Goal: Information Seeking & Learning: Learn about a topic

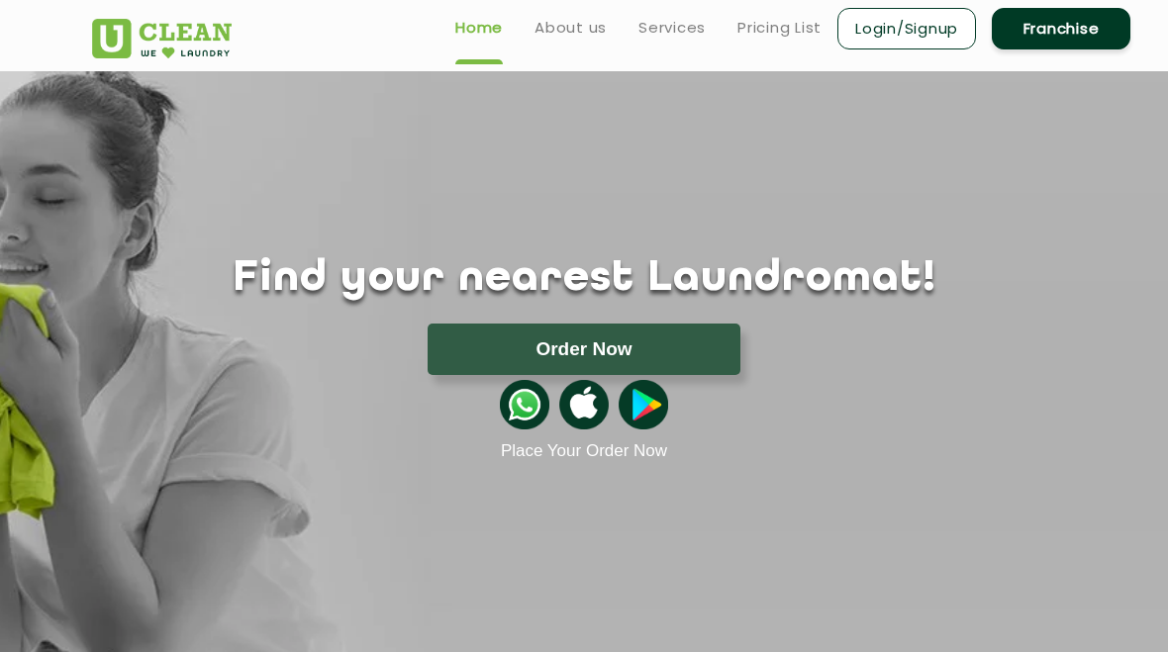
click at [666, 344] on button "Order Now" at bounding box center [584, 349] width 313 height 51
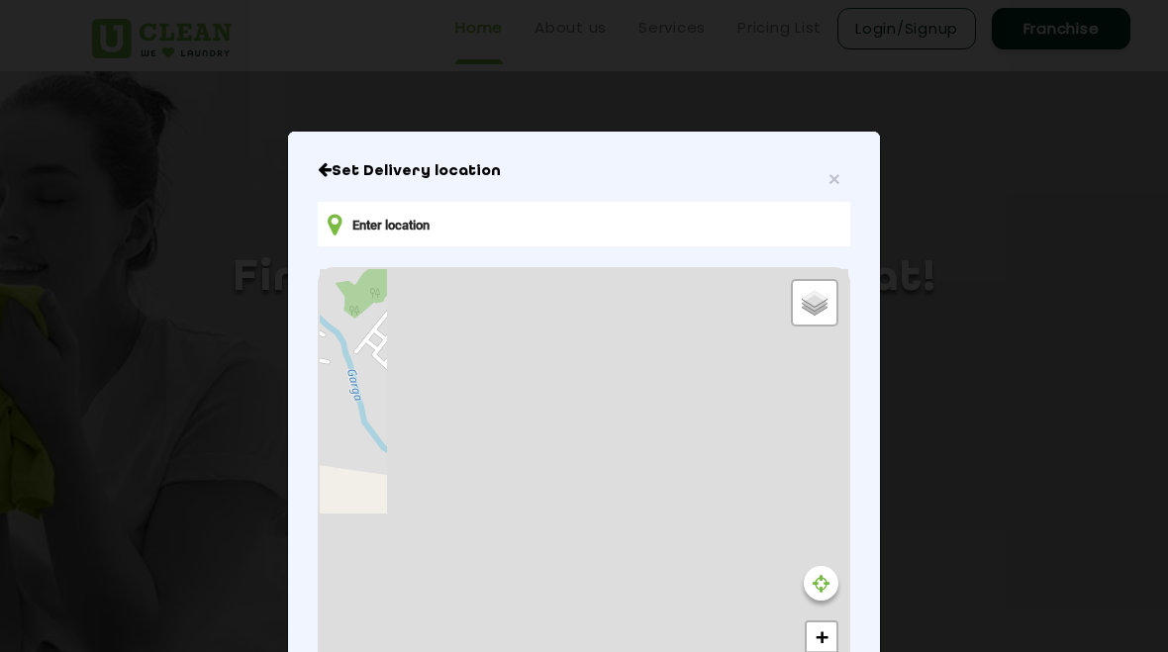
type input "J4MJ+P3W, Ritudih, Bokaro Steel City, [GEOGRAPHIC_DATA] 827012, [GEOGRAPHIC_DAT…"
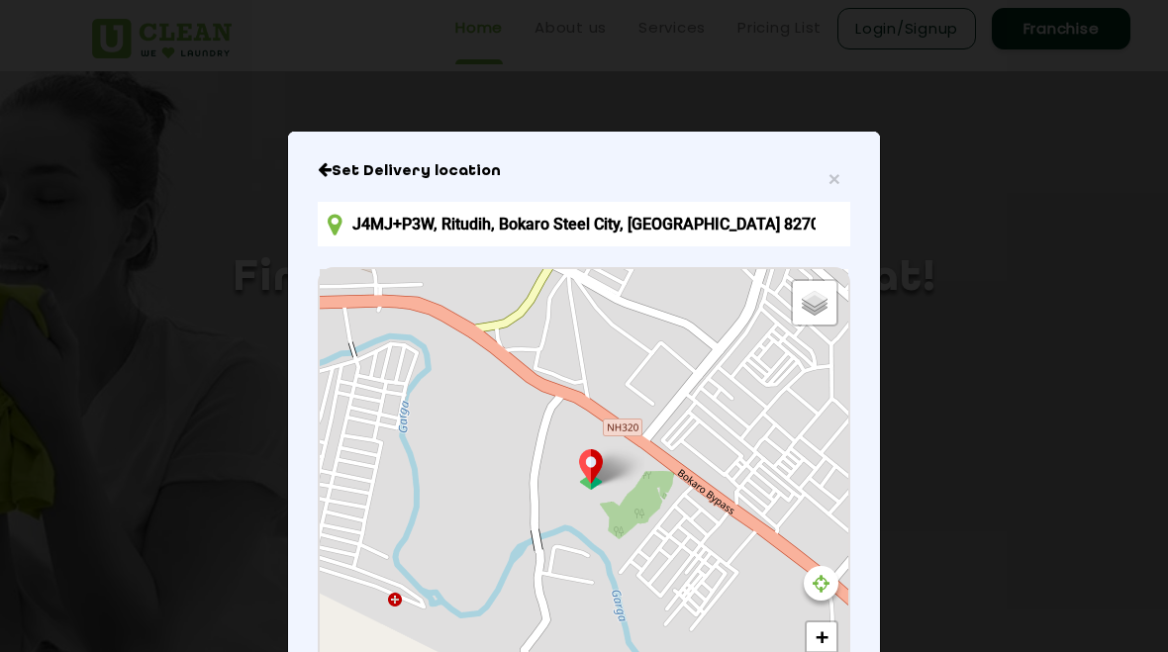
click at [829, 179] on span "×" at bounding box center [835, 178] width 12 height 23
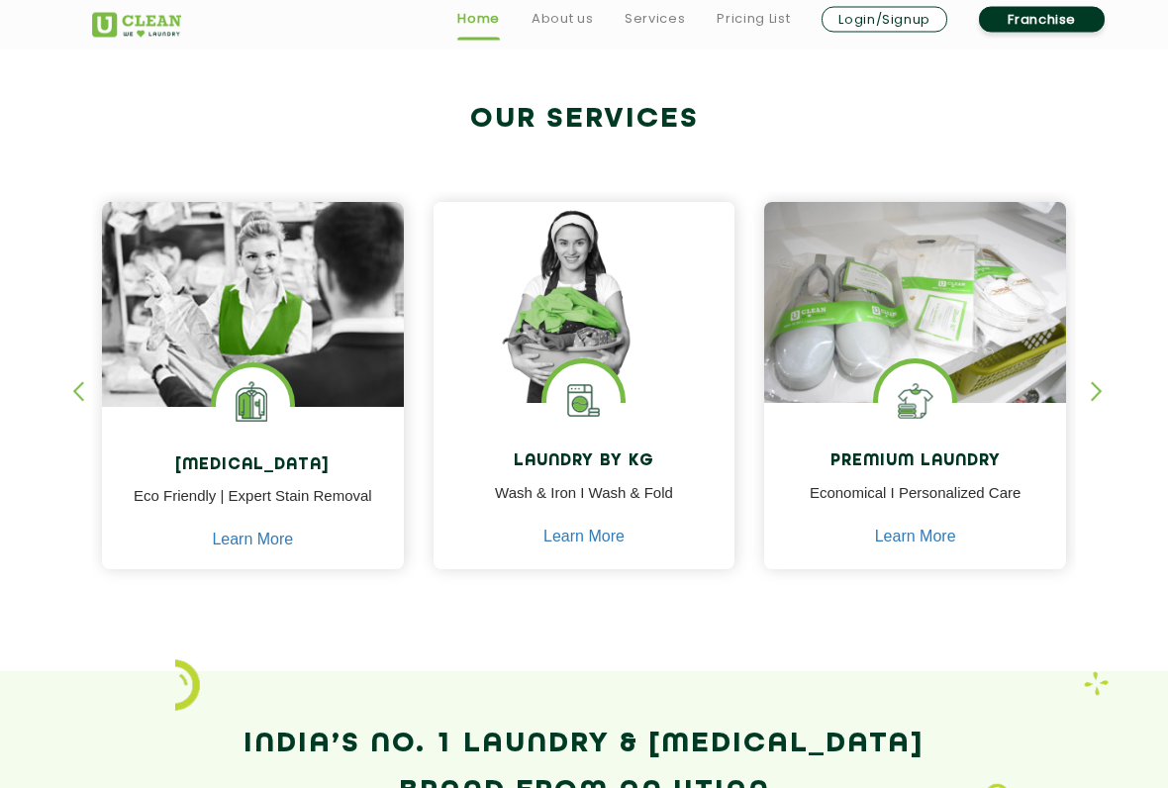
scroll to position [720, 0]
click at [646, 470] on h4 "Laundry by Kg" at bounding box center [584, 461] width 272 height 19
click at [594, 537] on link "Learn More" at bounding box center [584, 537] width 81 height 18
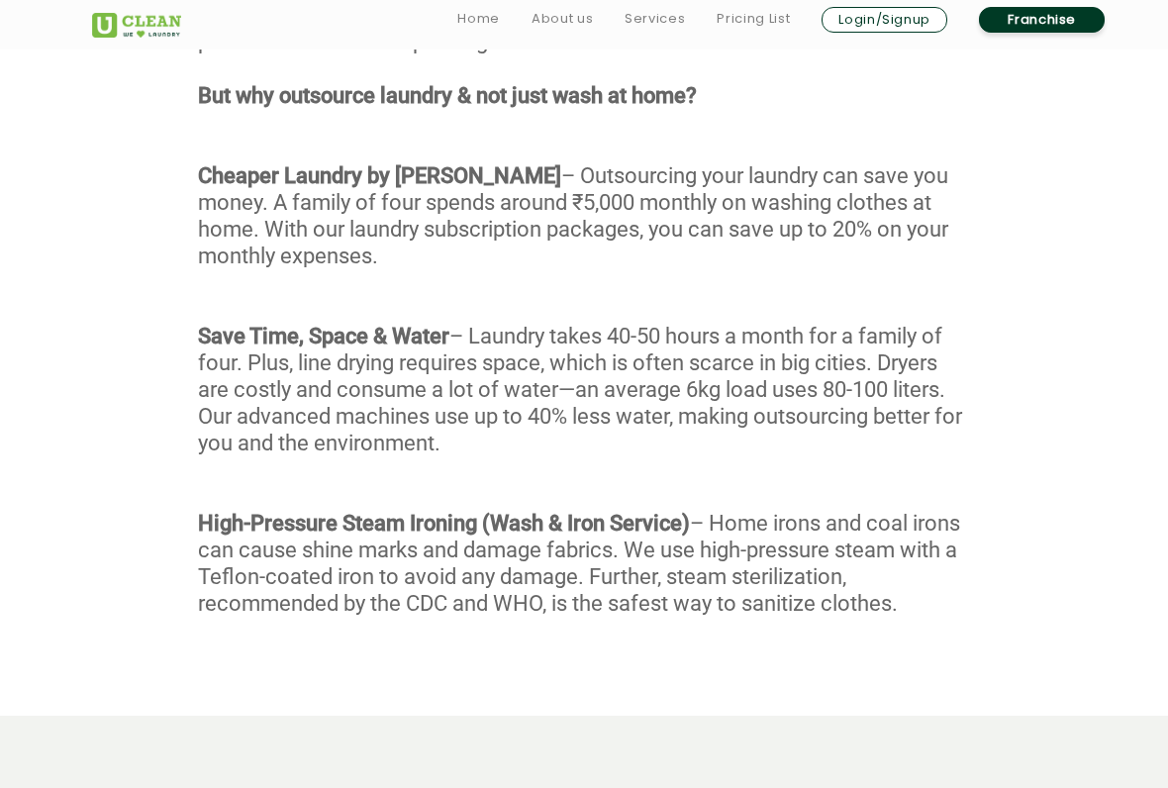
scroll to position [1229, 0]
click at [758, 25] on link "Pricing List" at bounding box center [753, 19] width 73 height 24
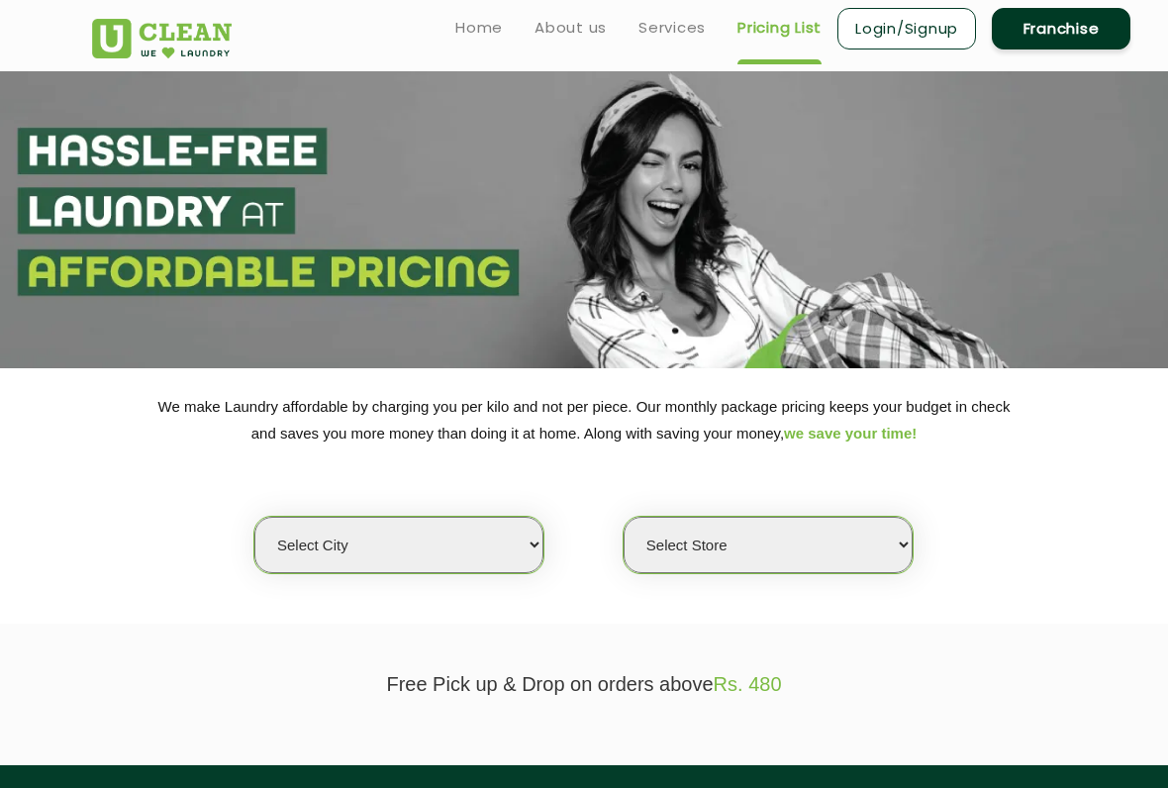
click at [496, 539] on select "Select city [GEOGRAPHIC_DATA] [GEOGRAPHIC_DATA] [GEOGRAPHIC_DATA] [GEOGRAPHIC_D…" at bounding box center [398, 545] width 289 height 56
select select "62"
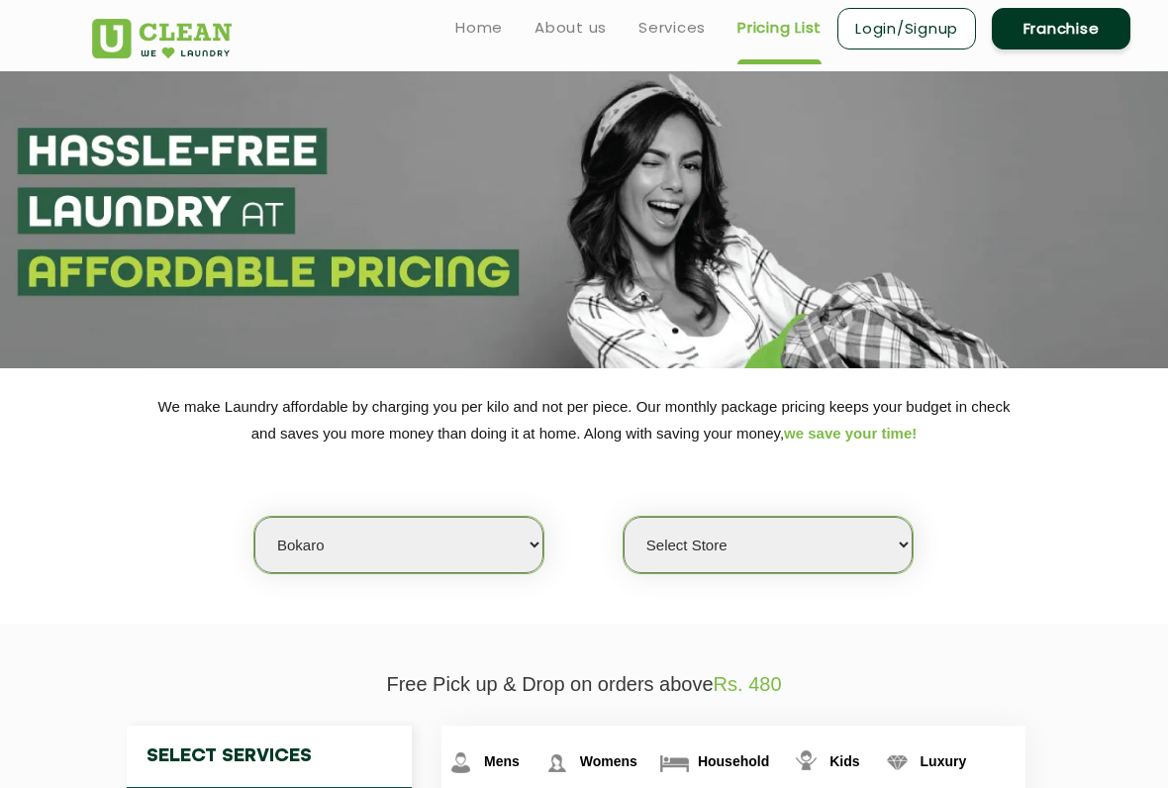
click at [845, 532] on select "Select Store UClean Bokaro" at bounding box center [768, 545] width 289 height 56
select select "205"
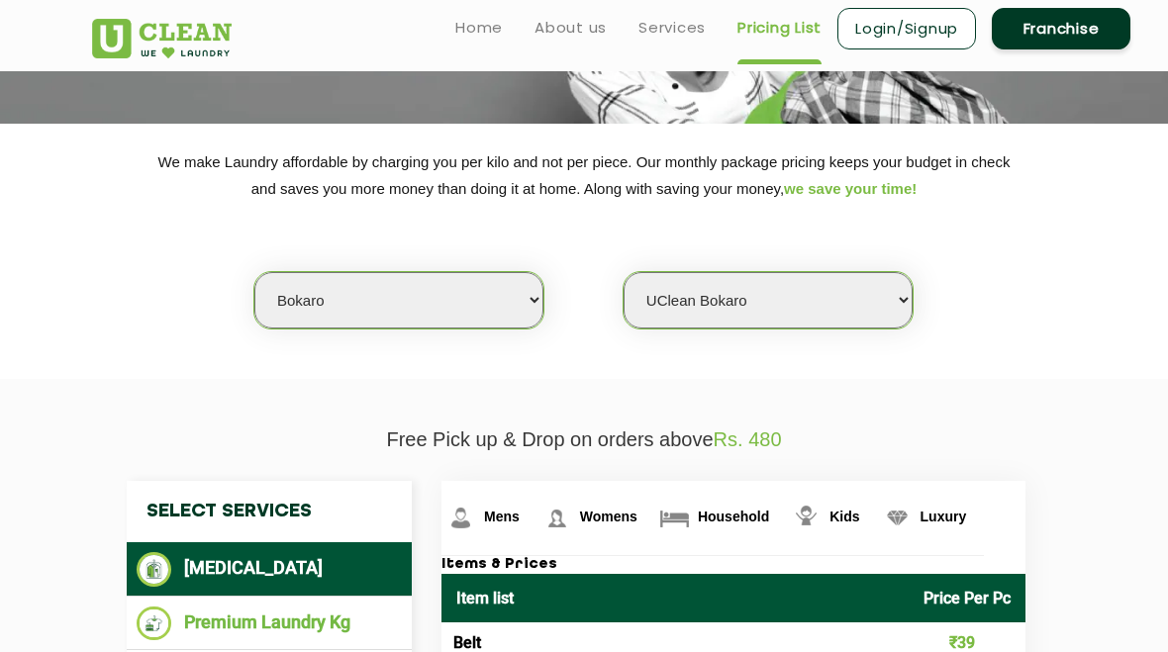
scroll to position [241, 0]
